Goal: Communication & Community: Answer question/provide support

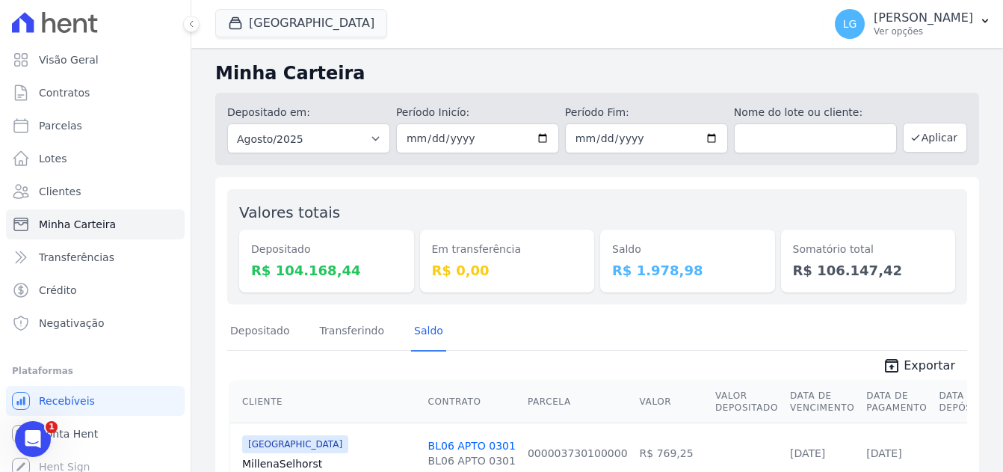
click at [28, 437] on icon "Abertura do Messenger da Intercom" at bounding box center [33, 439] width 25 height 25
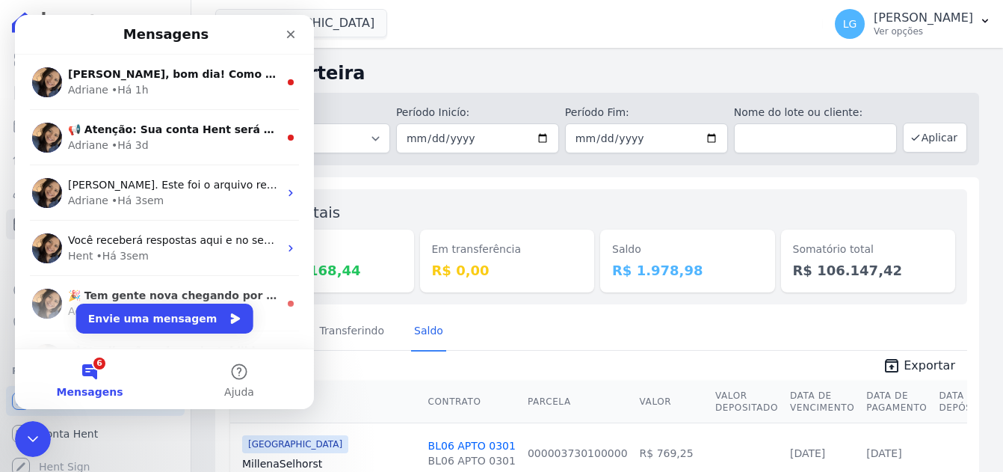
click at [92, 372] on button "6 Mensagens" at bounding box center [90, 379] width 150 height 60
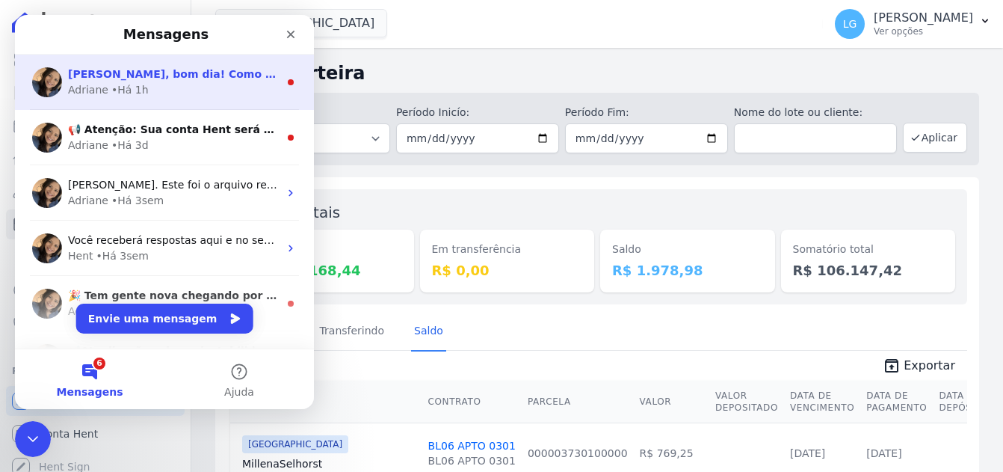
click at [170, 83] on div "Adriane • Há 1h" at bounding box center [173, 90] width 211 height 16
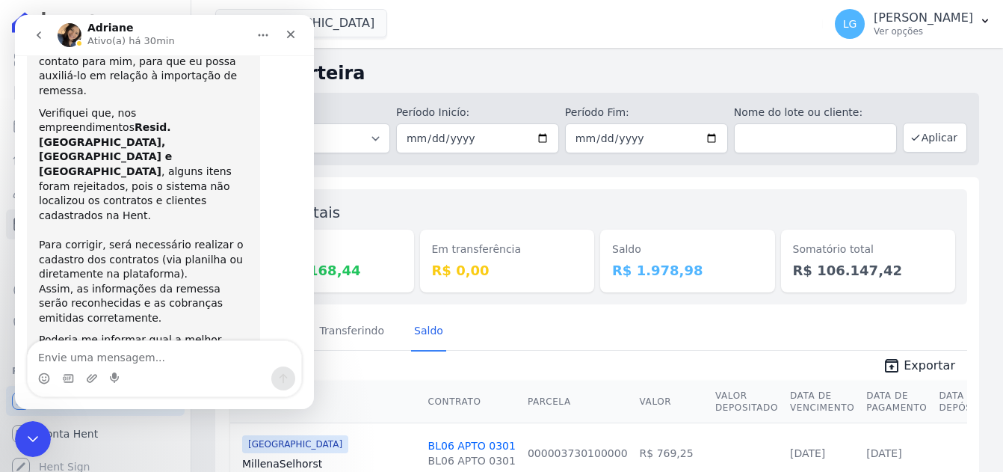
scroll to position [105, 0]
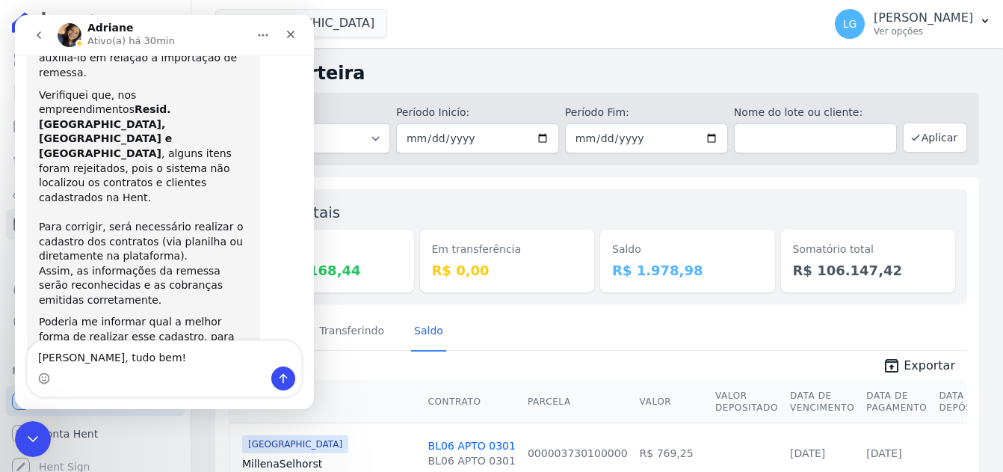
type textarea "[PERSON_NAME], tudo bem!?"
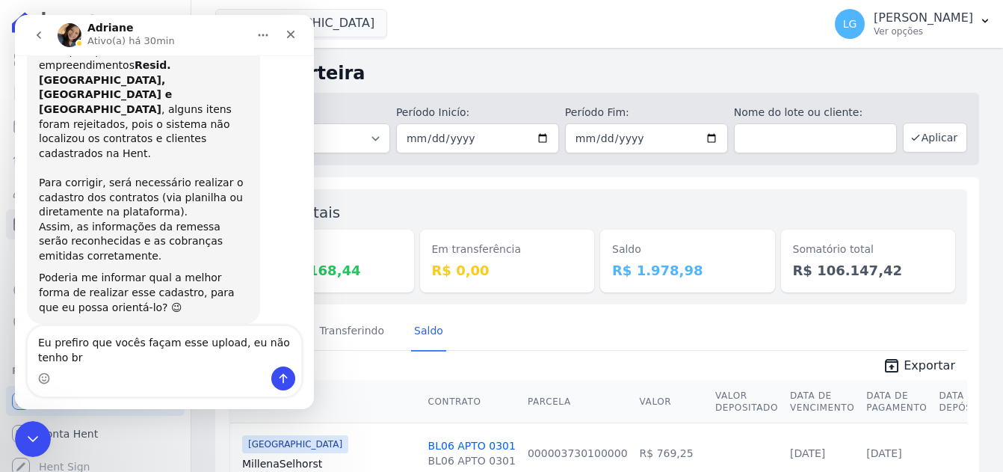
scroll to position [164, 0]
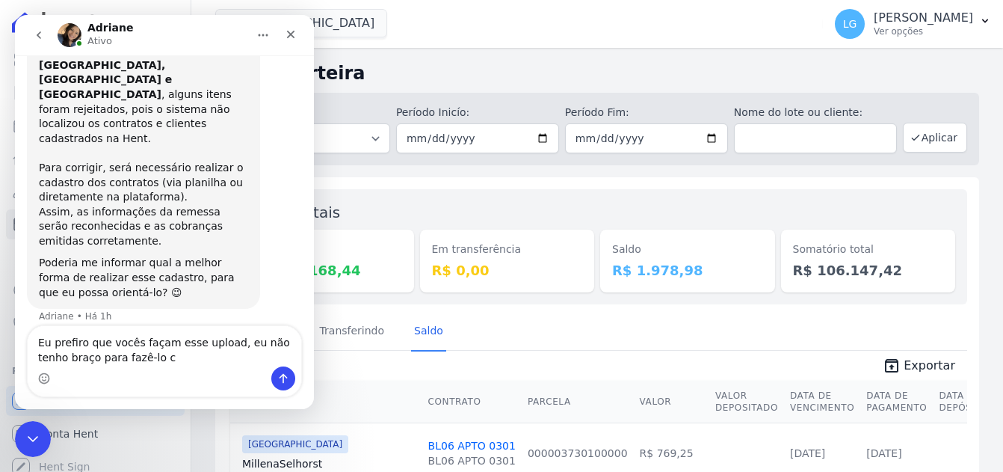
type textarea "Eu prefiro que vocês façam esse upload, eu não tenho braço para fazê-lo"
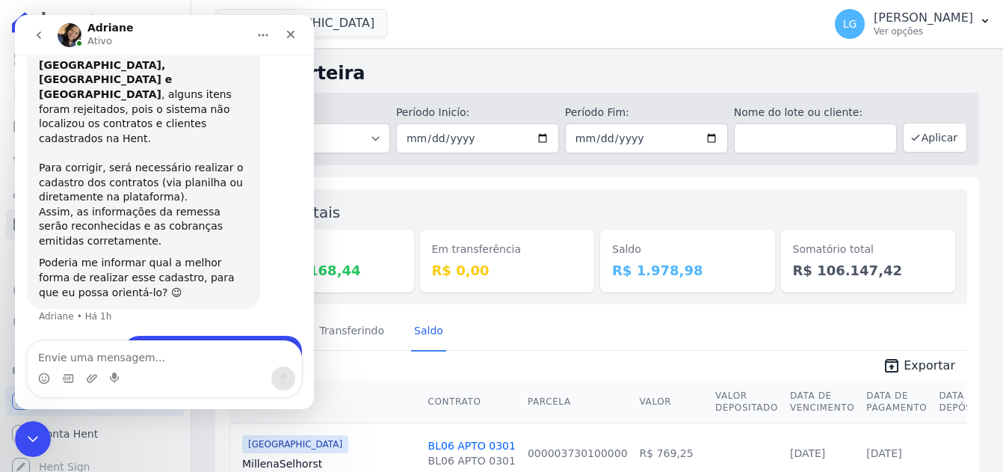
scroll to position [198, 0]
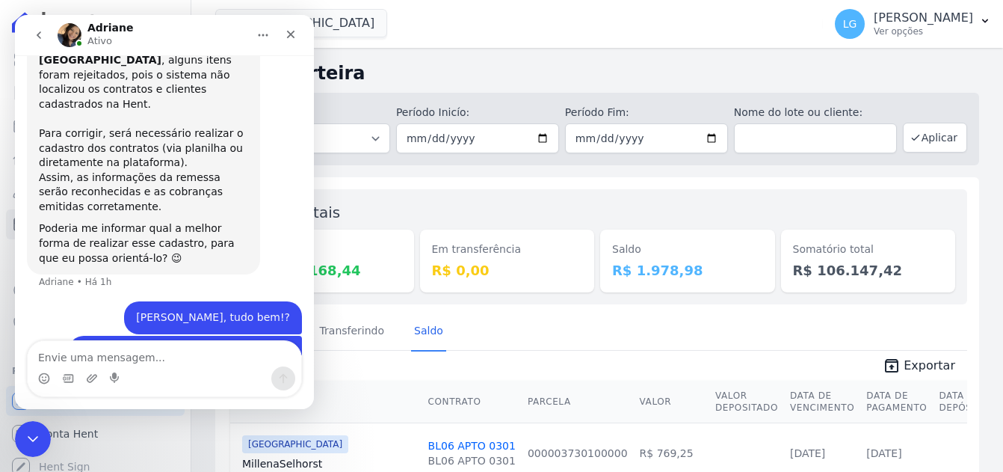
type textarea "W"
type textarea "Não funcionou a vez que tentamos fazer"
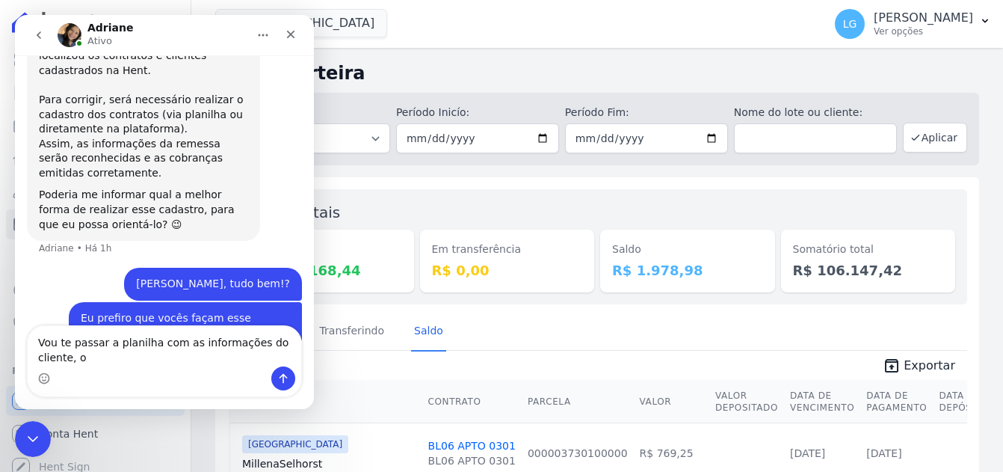
scroll to position [247, 0]
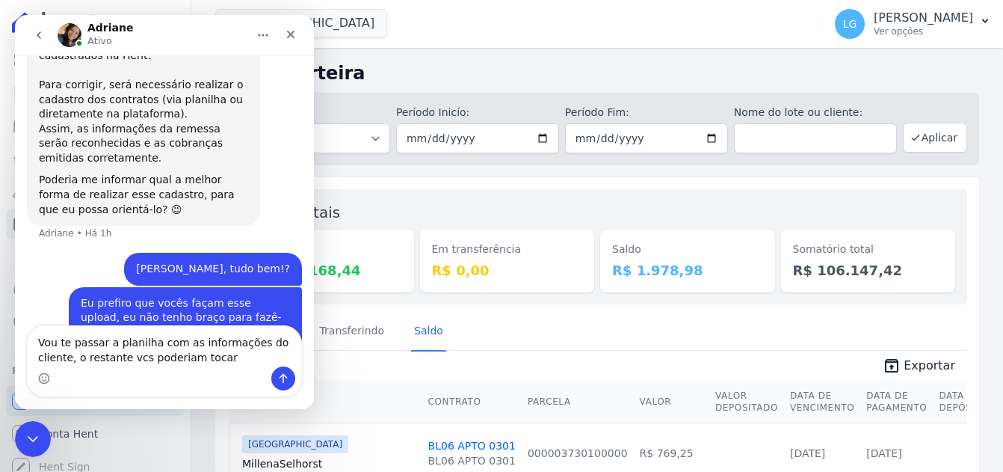
type textarea "Vou te passar a planilha com as informações do cliente, o restante vcs poderiam…"
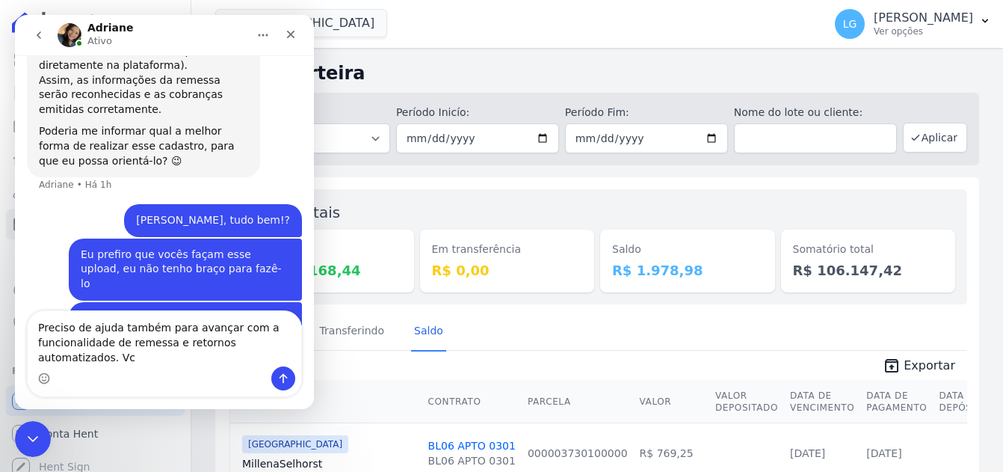
scroll to position [310, 0]
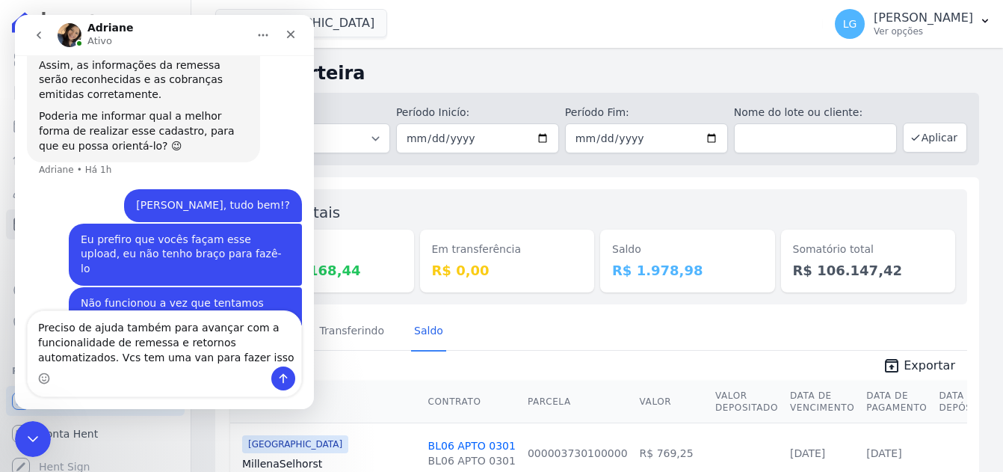
type textarea "Preciso de ajuda também para avançar com a funcionalidade de remessa e retornos…"
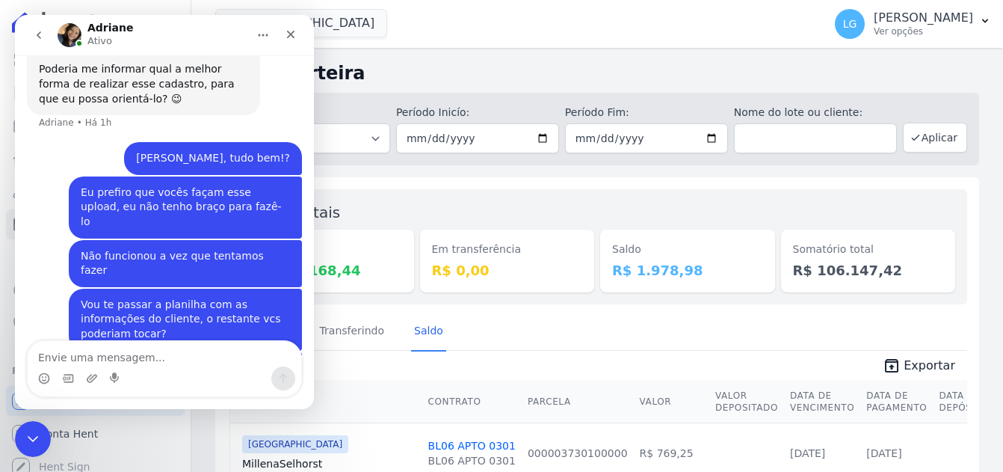
scroll to position [359, 0]
